Goal: Task Accomplishment & Management: Manage account settings

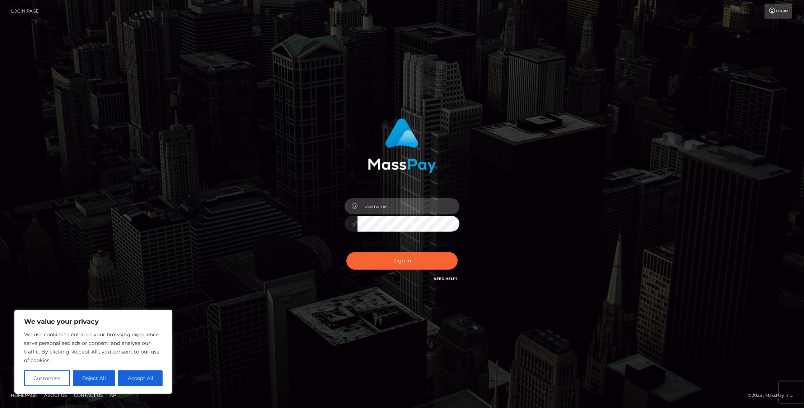
click at [393, 202] on input "text" at bounding box center [408, 206] width 102 height 16
type input "alpha.roman@outlook.com"
click at [390, 253] on button "Sign in" at bounding box center [401, 261] width 111 height 18
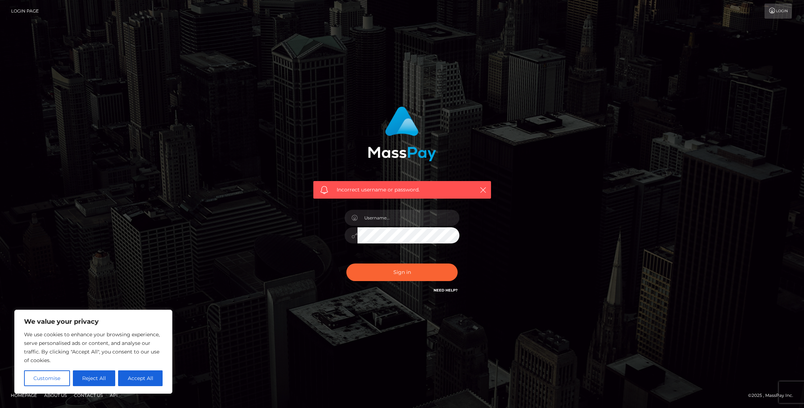
drag, startPoint x: 138, startPoint y: 378, endPoint x: 241, endPoint y: 306, distance: 126.1
click at [138, 378] on button "Accept All" at bounding box center [140, 379] width 45 height 16
checkbox input "true"
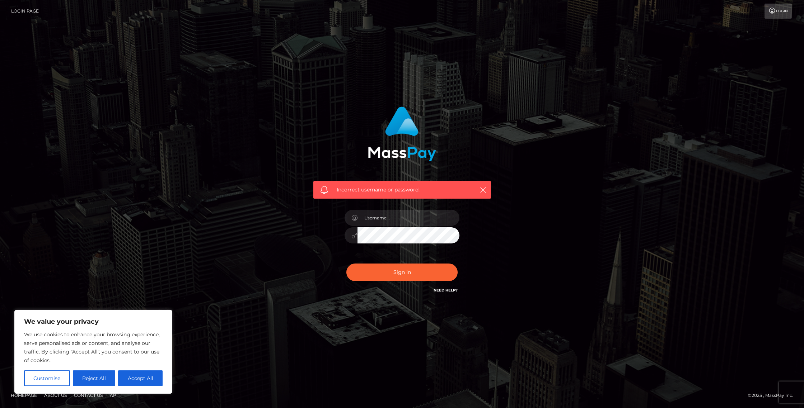
checkbox input "true"
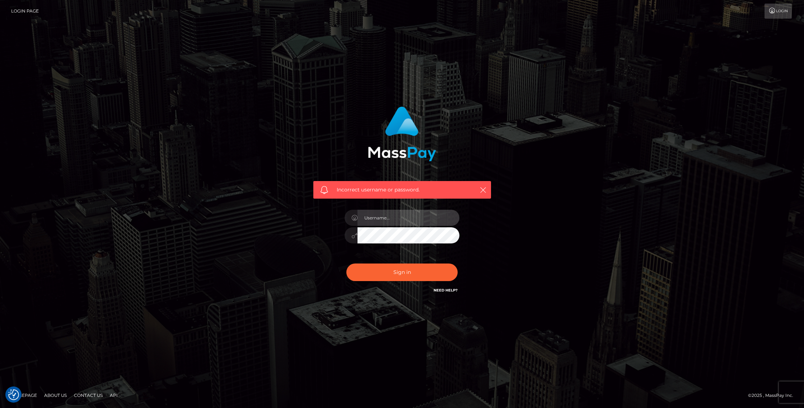
click at [397, 222] on input "text" at bounding box center [408, 218] width 102 height 16
type input "alpha.roman@outlook.com"
click at [395, 289] on div "Sign in Need Help?" at bounding box center [402, 276] width 126 height 32
click at [397, 272] on button "Sign in" at bounding box center [401, 273] width 111 height 18
click at [484, 191] on icon "button" at bounding box center [483, 190] width 7 height 7
